Goal: Browse casually: Explore the website without a specific task or goal

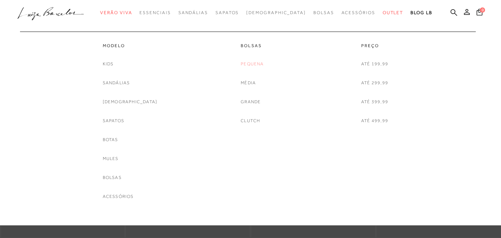
click at [253, 64] on link "Pequena" at bounding box center [252, 64] width 23 height 8
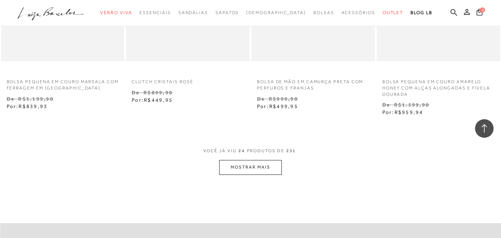
scroll to position [1410, 0]
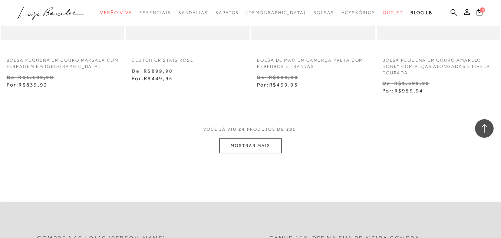
click at [255, 152] on button "MOSTRAR MAIS" at bounding box center [250, 145] width 62 height 14
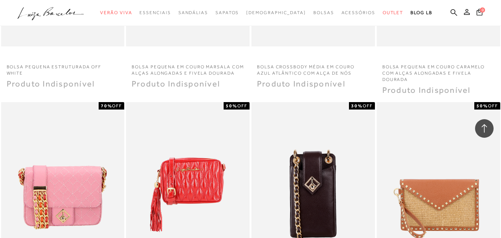
scroll to position [1966, 0]
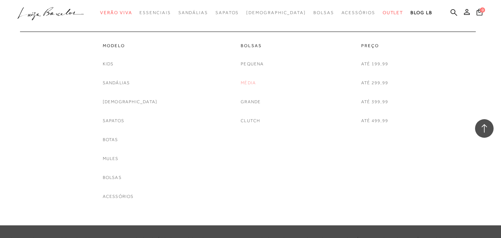
click at [249, 84] on link "Média" at bounding box center [248, 83] width 15 height 8
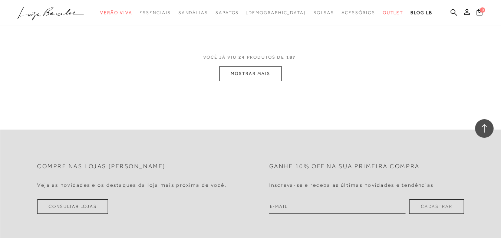
scroll to position [1447, 0]
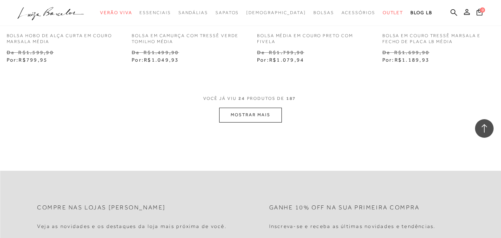
click at [253, 115] on button "MOSTRAR MAIS" at bounding box center [250, 115] width 62 height 14
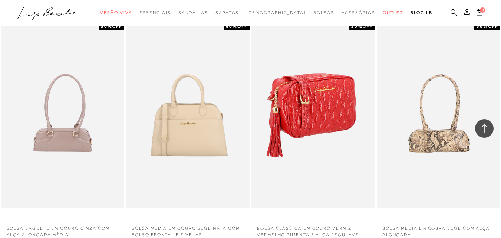
scroll to position [2189, 0]
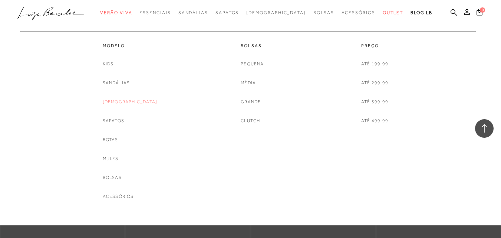
click at [125, 104] on link "[DEMOGRAPHIC_DATA]" at bounding box center [130, 102] width 55 height 8
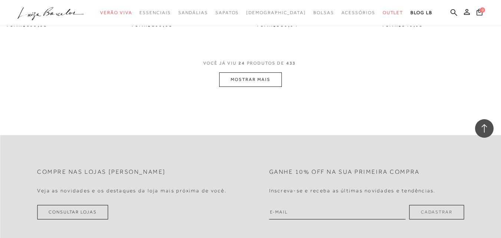
scroll to position [1484, 0]
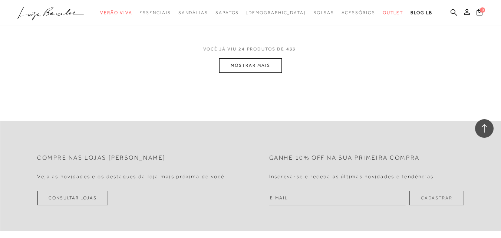
click at [254, 66] on button "MOSTRAR MAIS" at bounding box center [250, 65] width 62 height 14
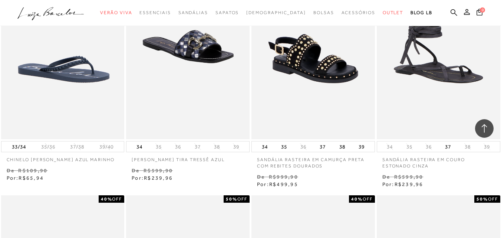
scroll to position [2300, 0]
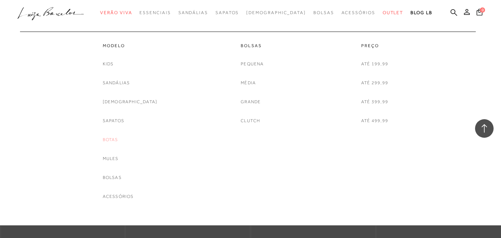
click at [118, 139] on link "Botas" at bounding box center [111, 140] width 16 height 8
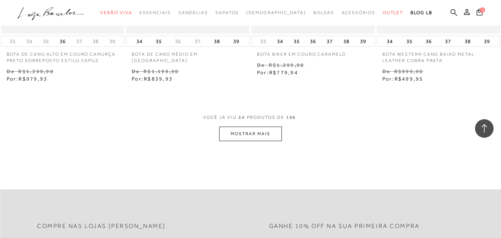
scroll to position [1410, 0]
click at [258, 135] on button "MOSTRAR MAIS" at bounding box center [250, 133] width 62 height 14
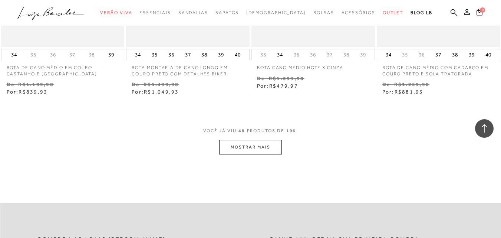
scroll to position [2856, 0]
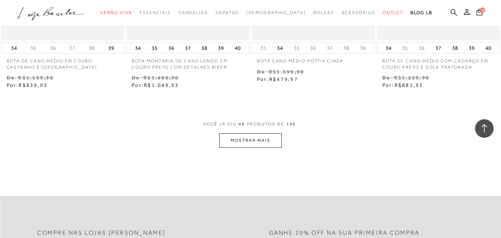
click at [246, 142] on button "MOSTRAR MAIS" at bounding box center [250, 140] width 62 height 14
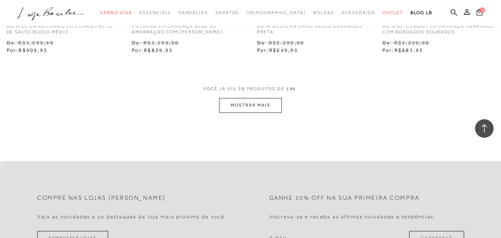
scroll to position [4377, 0]
